Goal: Task Accomplishment & Management: Use online tool/utility

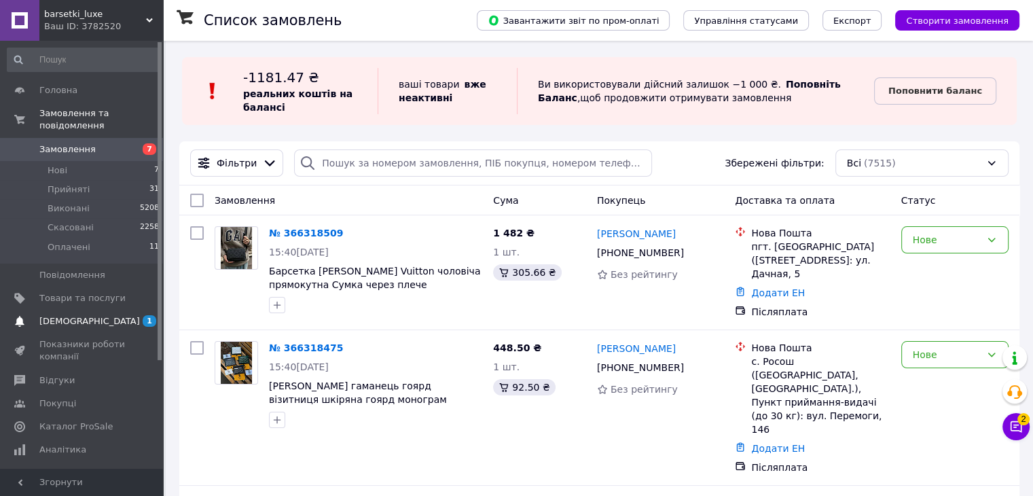
click at [127, 315] on span "1 0" at bounding box center [144, 321] width 37 height 12
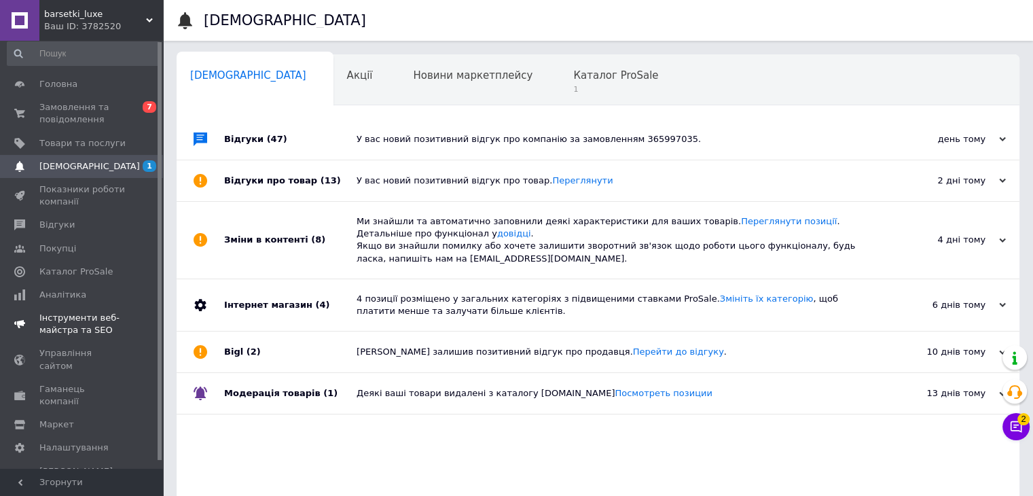
scroll to position [7, 0]
click at [82, 464] on span "[PERSON_NAME] та рахунки Prom топ" at bounding box center [82, 482] width 86 height 37
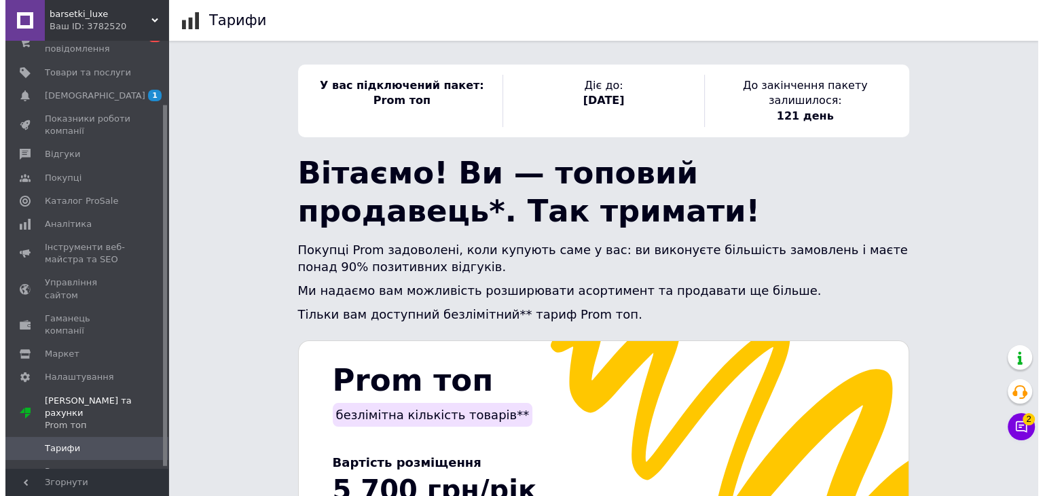
scroll to position [77, 0]
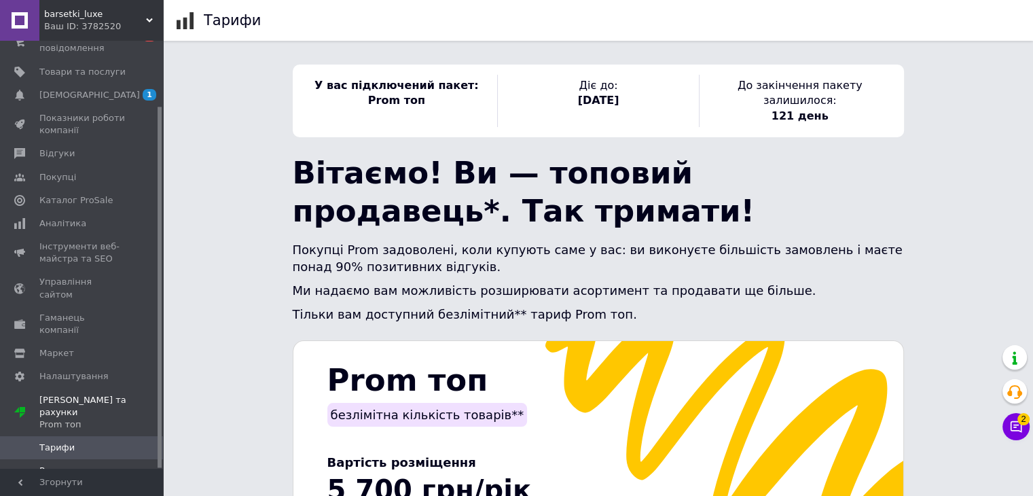
click at [71, 459] on link "Рахунки" at bounding box center [83, 470] width 167 height 23
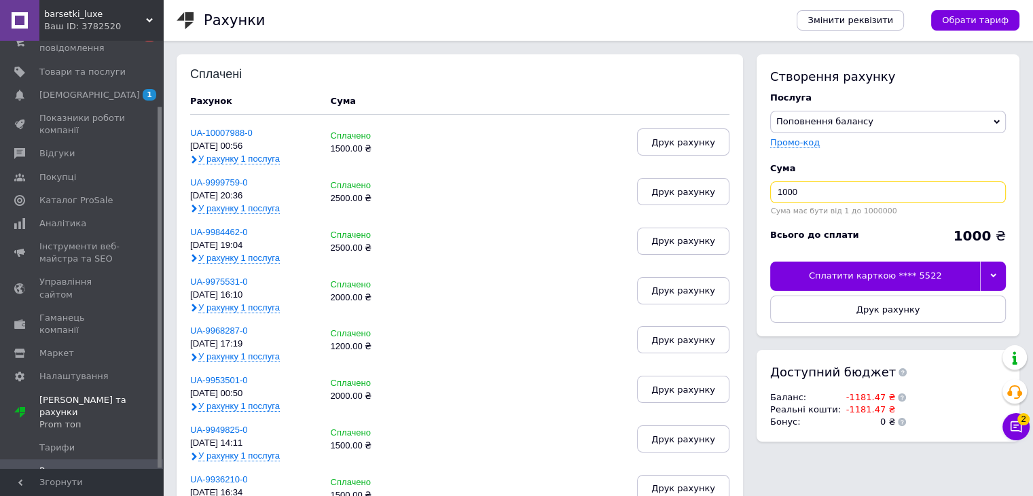
click at [865, 191] on input "1000" at bounding box center [888, 192] width 236 height 22
type input "1"
type input "2200"
click at [837, 307] on button "Друк рахунку" at bounding box center [888, 308] width 236 height 27
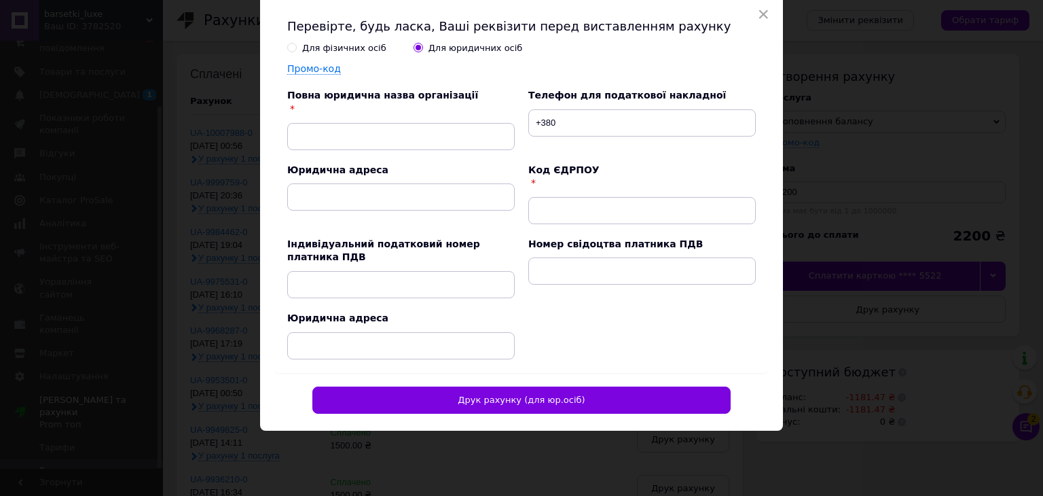
click at [365, 50] on div "Для фізичних осіб" at bounding box center [344, 48] width 84 height 12
click at [296, 50] on input "Для фізичних осіб" at bounding box center [291, 47] width 9 height 9
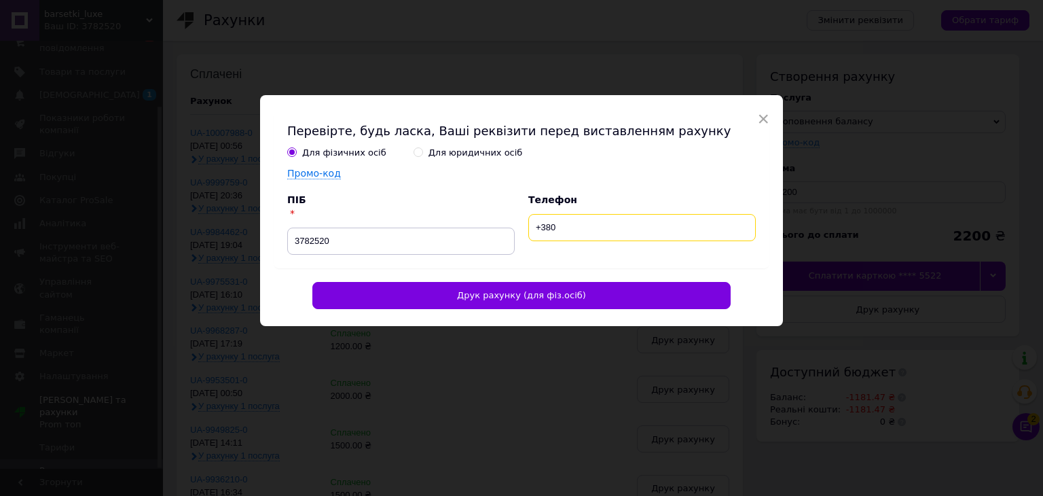
drag, startPoint x: 671, startPoint y: 220, endPoint x: 668, endPoint y: 226, distance: 7.0
click at [671, 220] on input "+380" at bounding box center [642, 227] width 228 height 27
type input "[PHONE_NUMBER]"
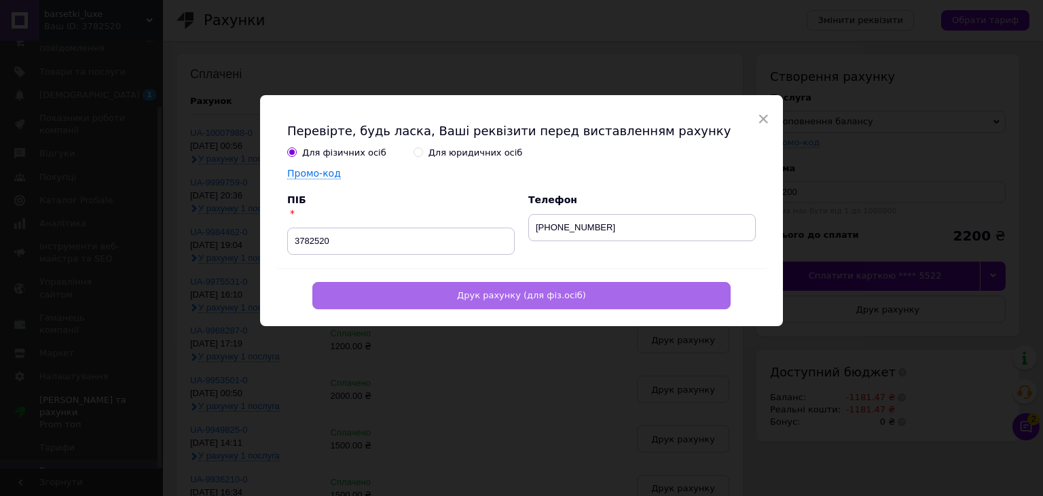
click at [611, 292] on button "Друк рахунку (для фіз.осіб)" at bounding box center [521, 295] width 418 height 27
